Goal: Information Seeking & Learning: Learn about a topic

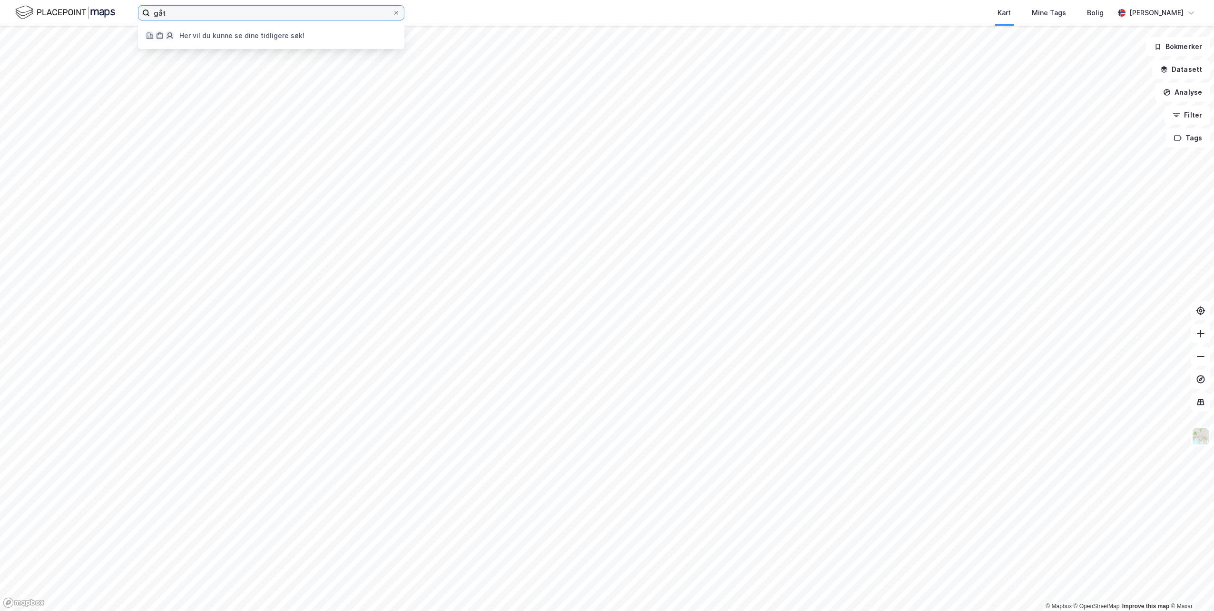
click at [236, 13] on input "gåt" at bounding box center [271, 13] width 243 height 14
type input "g"
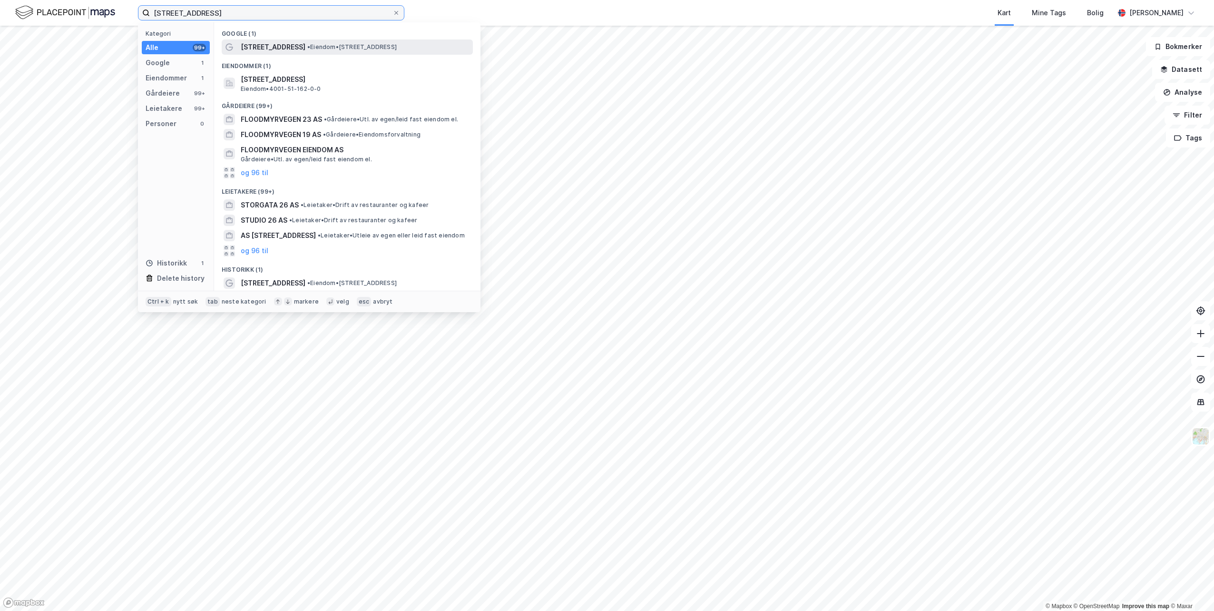
type input "floodmyrvegen 26"
click at [300, 49] on span "[STREET_ADDRESS]" at bounding box center [273, 46] width 65 height 11
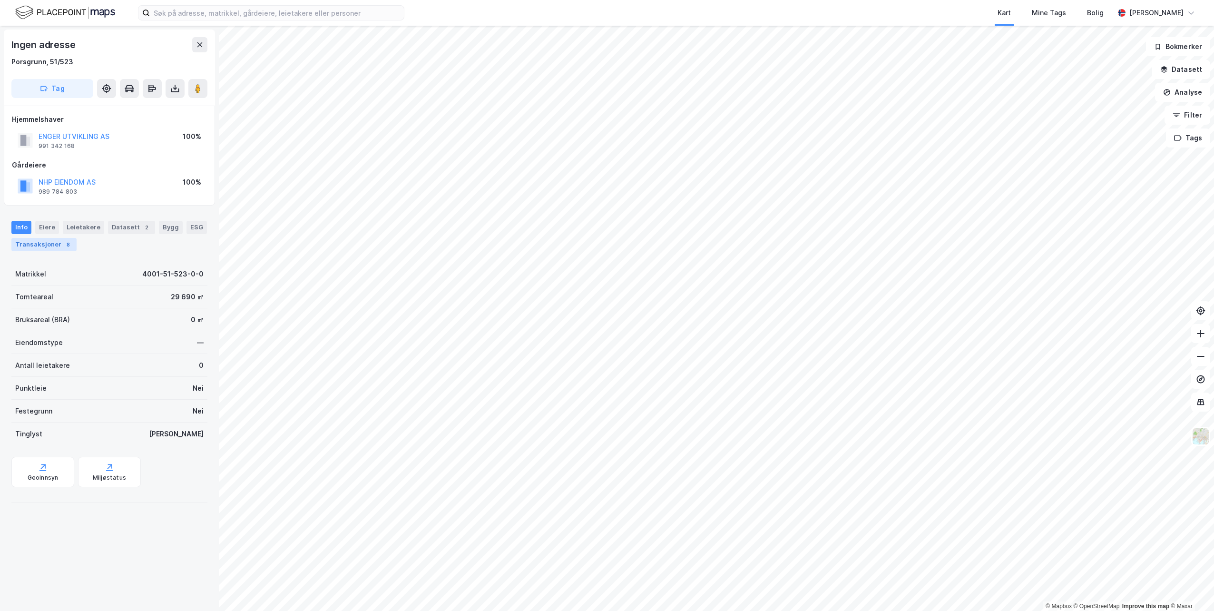
click at [43, 241] on div "Transaksjoner 8" at bounding box center [43, 244] width 65 height 13
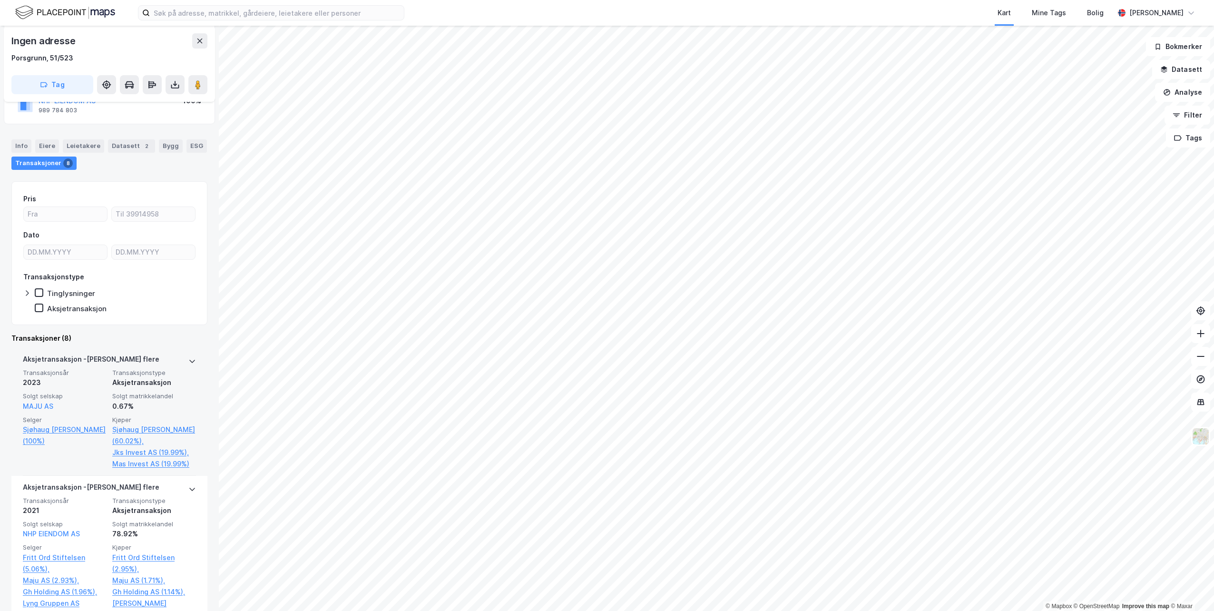
scroll to position [95, 0]
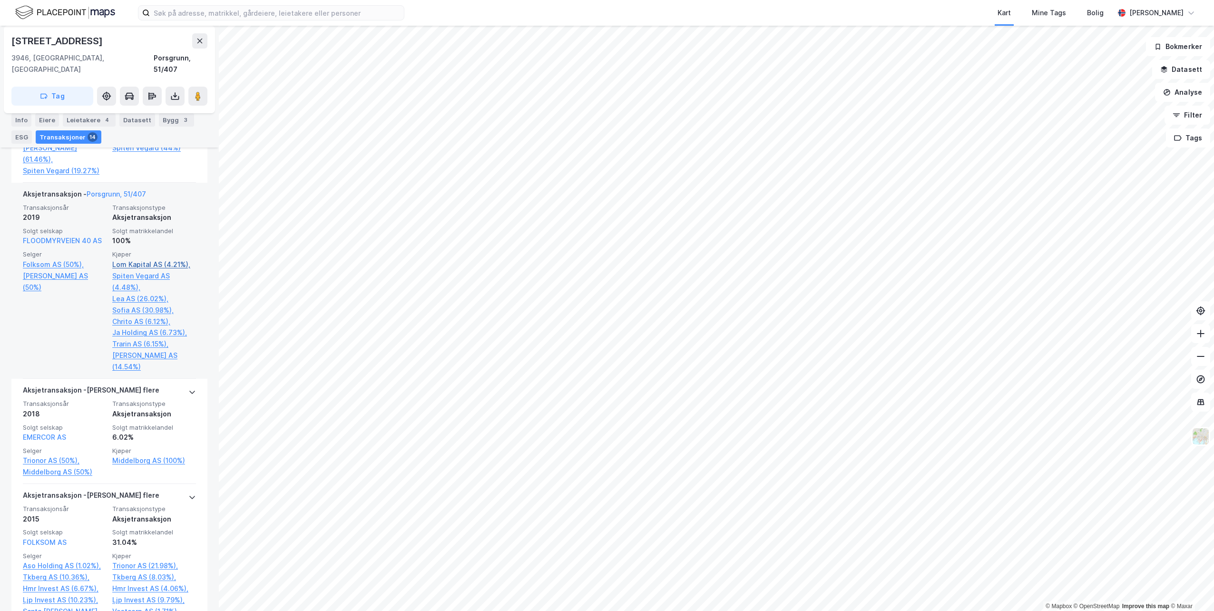
scroll to position [904, 0]
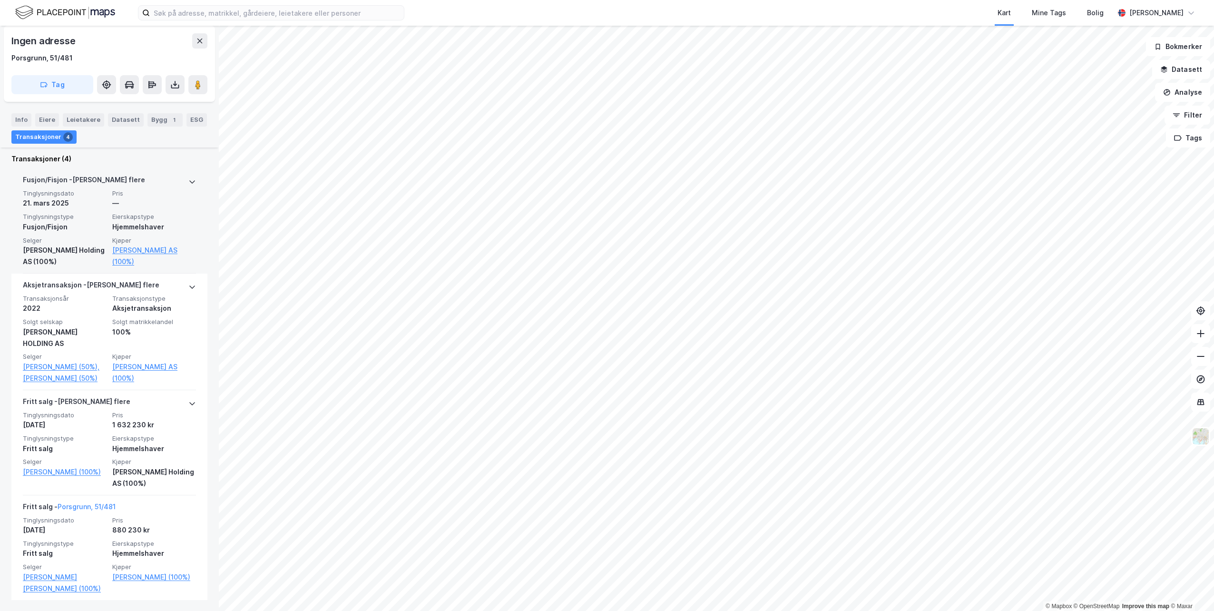
scroll to position [273, 0]
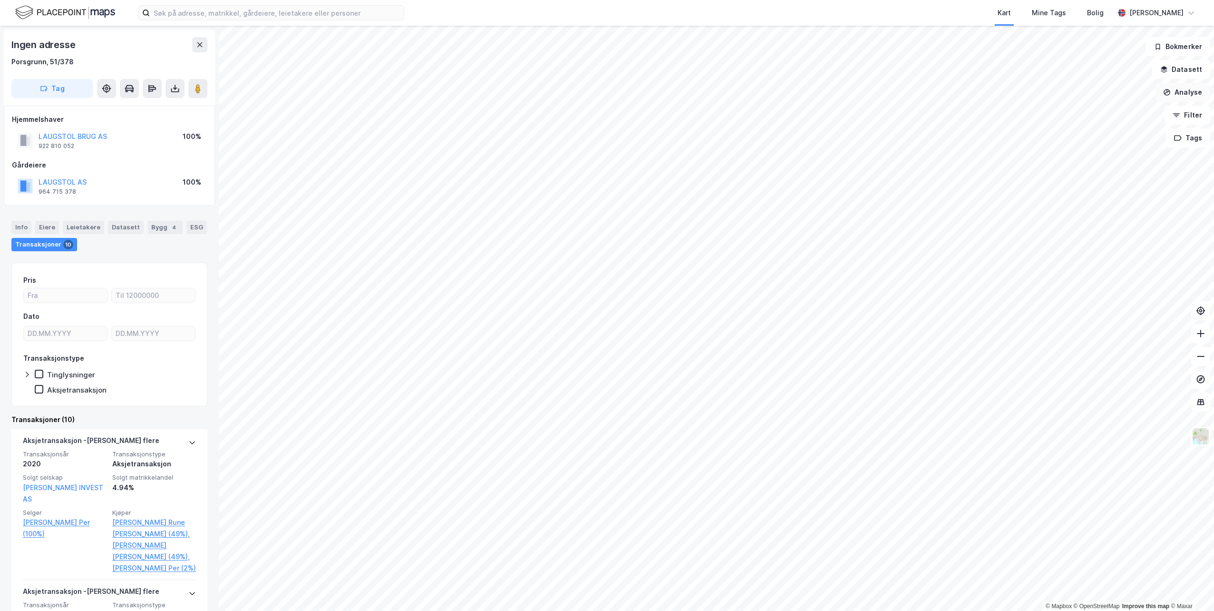
click at [1176, 92] on button "Analyse" at bounding box center [1182, 92] width 55 height 19
click at [1083, 115] on div "Tegn område" at bounding box center [1100, 112] width 83 height 8
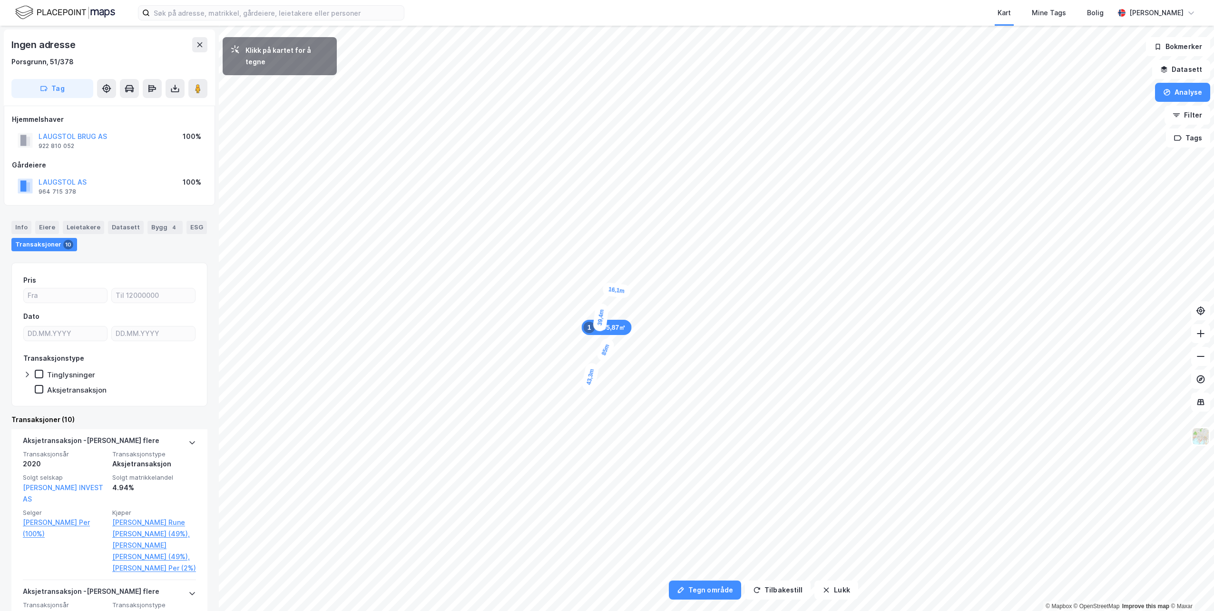
click at [628, 292] on div "16,1m" at bounding box center [616, 290] width 29 height 17
click at [620, 265] on div "7,2m" at bounding box center [625, 264] width 25 height 14
click at [645, 305] on div "1 758,23㎡ 1" at bounding box center [622, 310] width 56 height 15
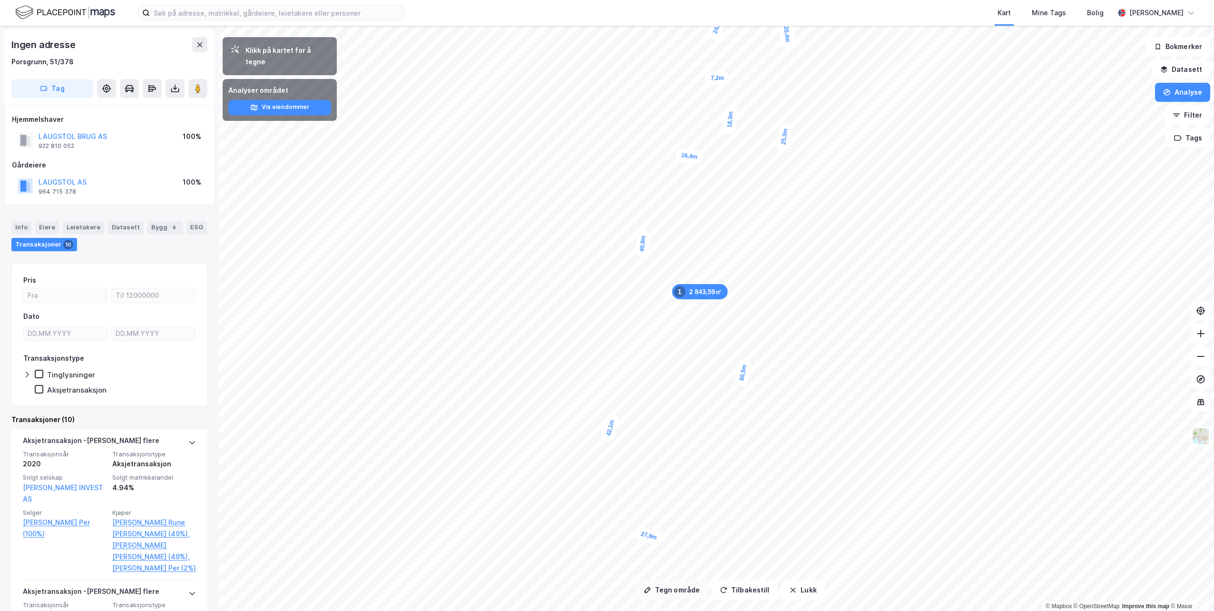
click at [678, 590] on button "Tegn område" at bounding box center [672, 589] width 72 height 19
click at [1178, 95] on button "Analyse" at bounding box center [1182, 92] width 55 height 19
click at [1104, 112] on div "Tegn område" at bounding box center [1100, 112] width 83 height 8
